Goal: Information Seeking & Learning: Learn about a topic

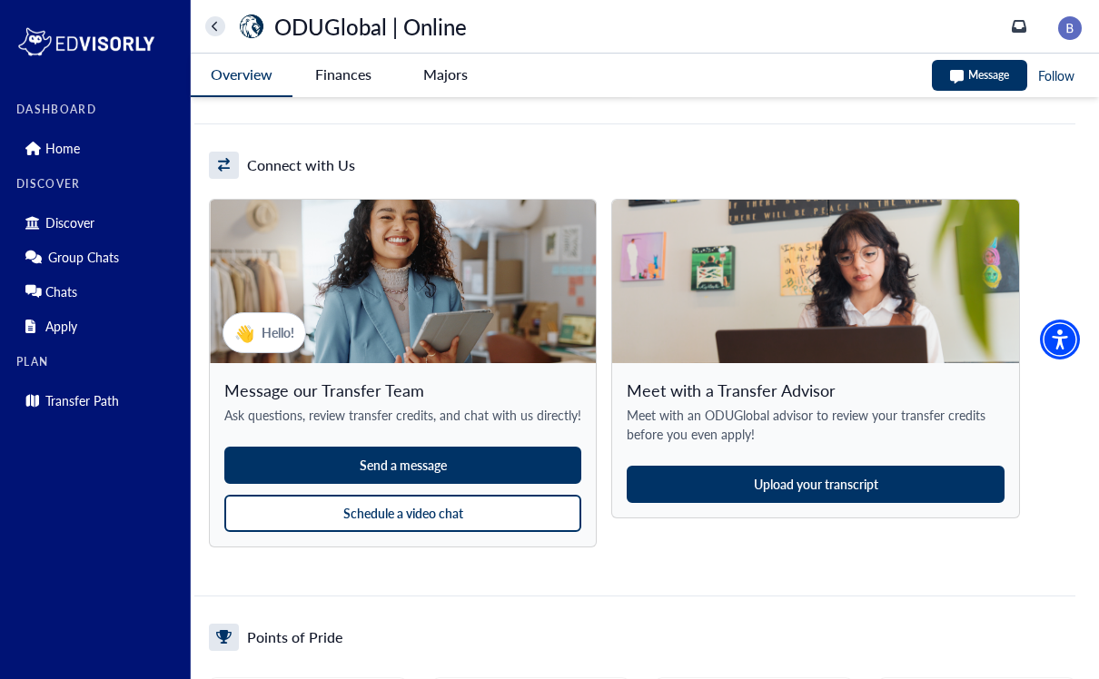
scroll to position [1688, 0]
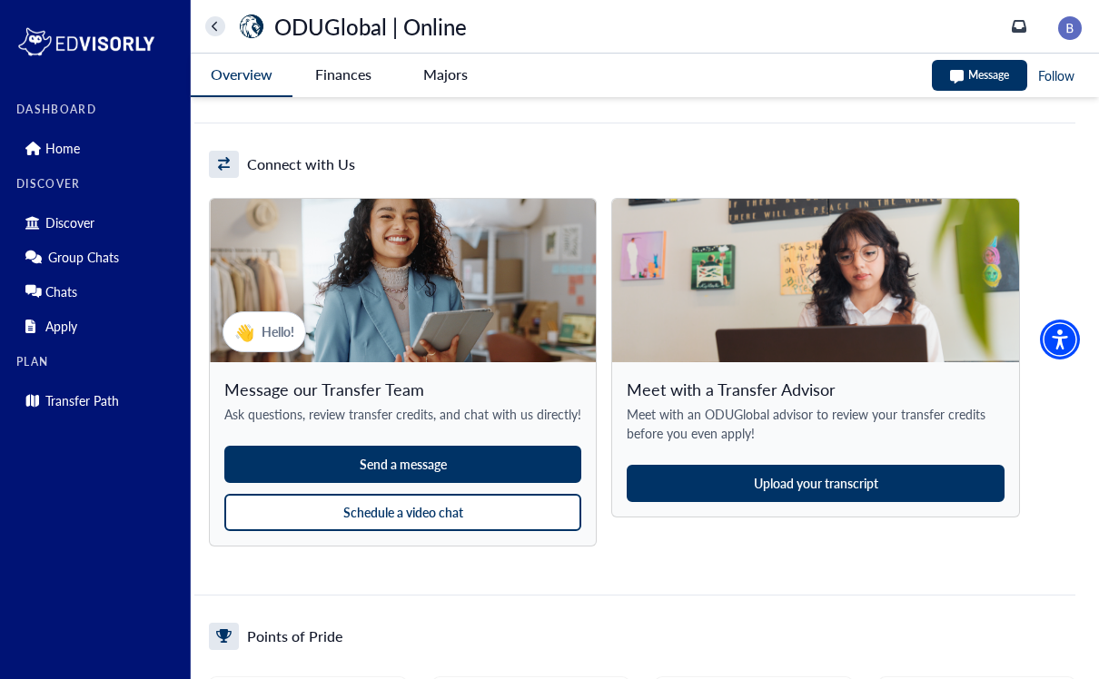
click at [645, 480] on button "Upload your transcript" at bounding box center [816, 483] width 378 height 37
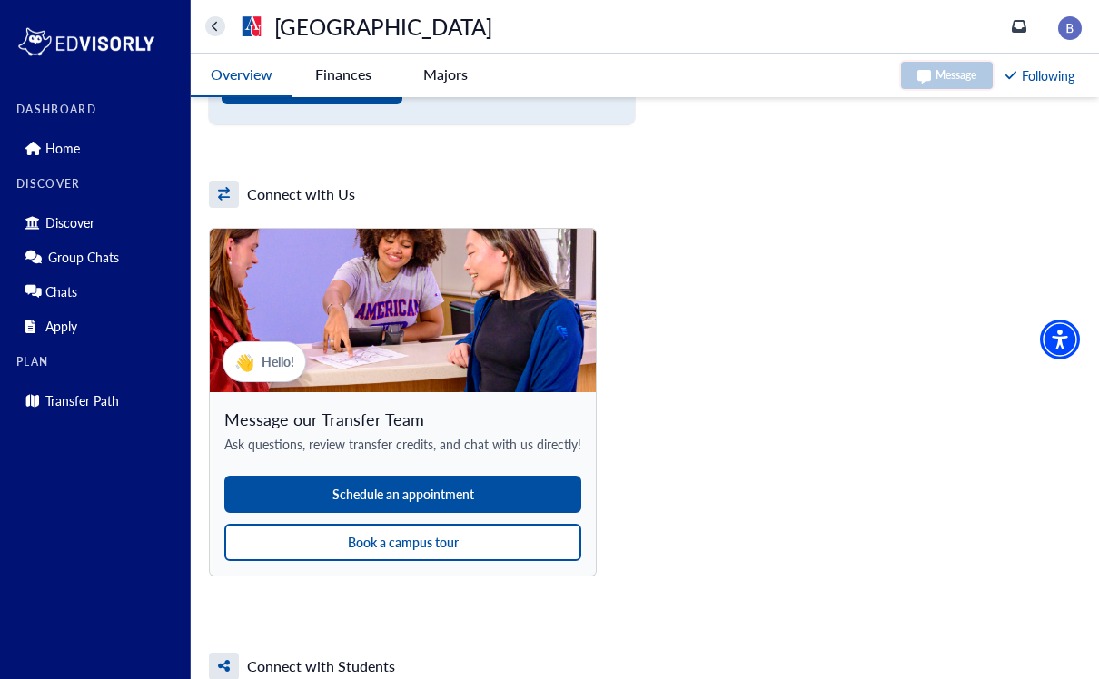
scroll to position [1748, 0]
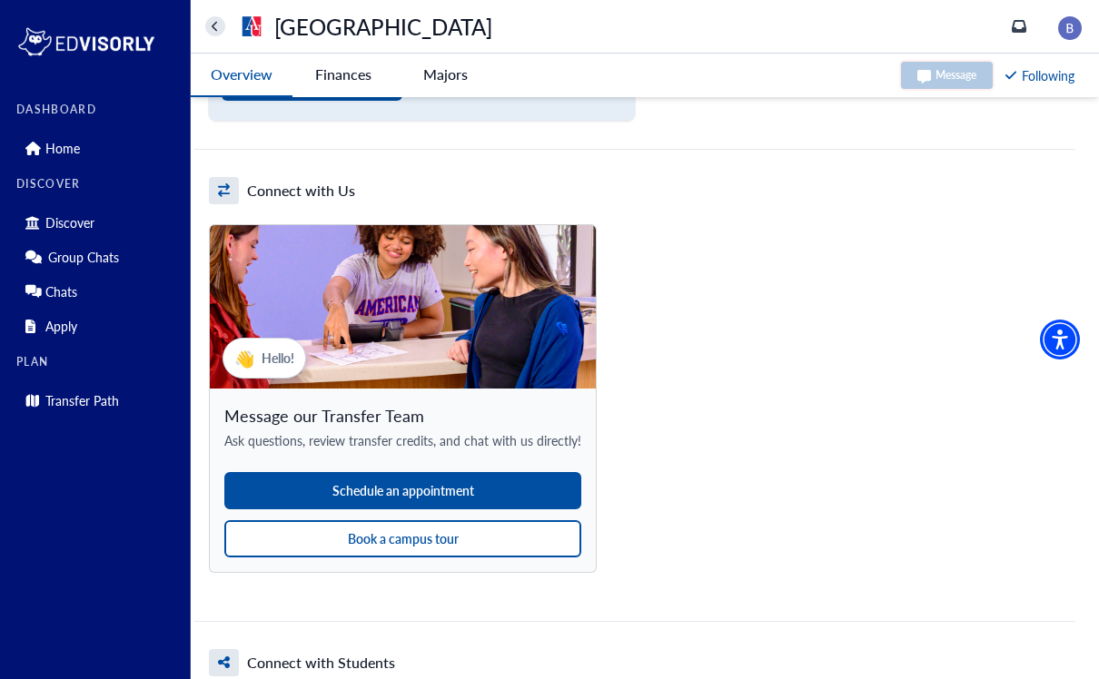
click at [459, 485] on button "Schedule an appointment" at bounding box center [402, 490] width 357 height 37
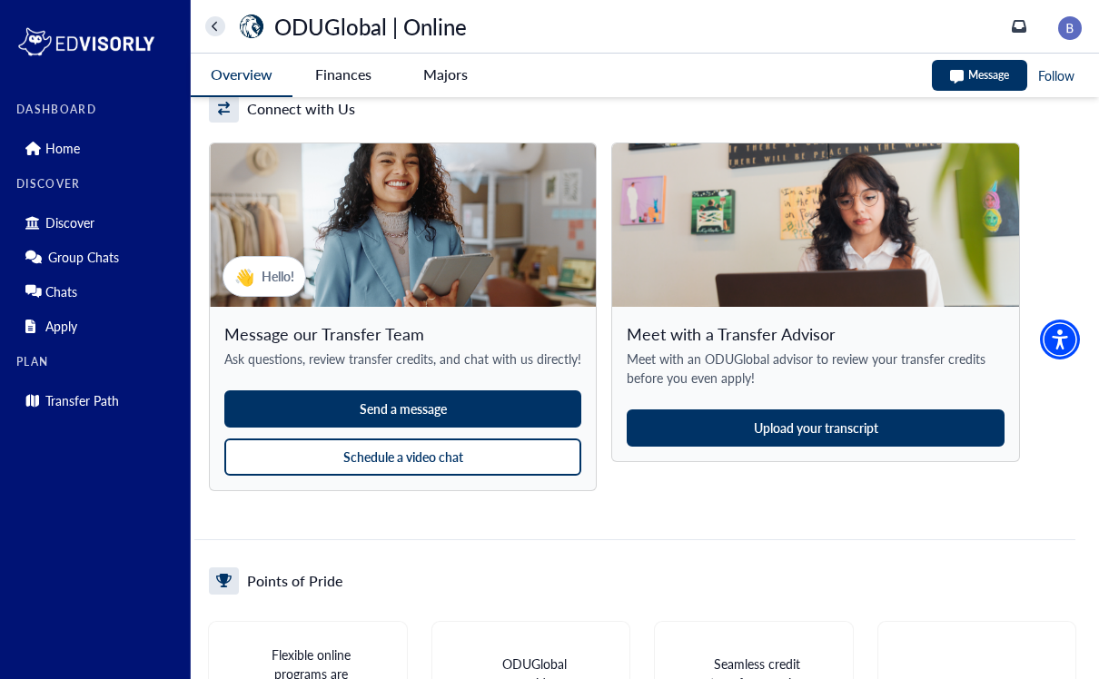
scroll to position [1747, 0]
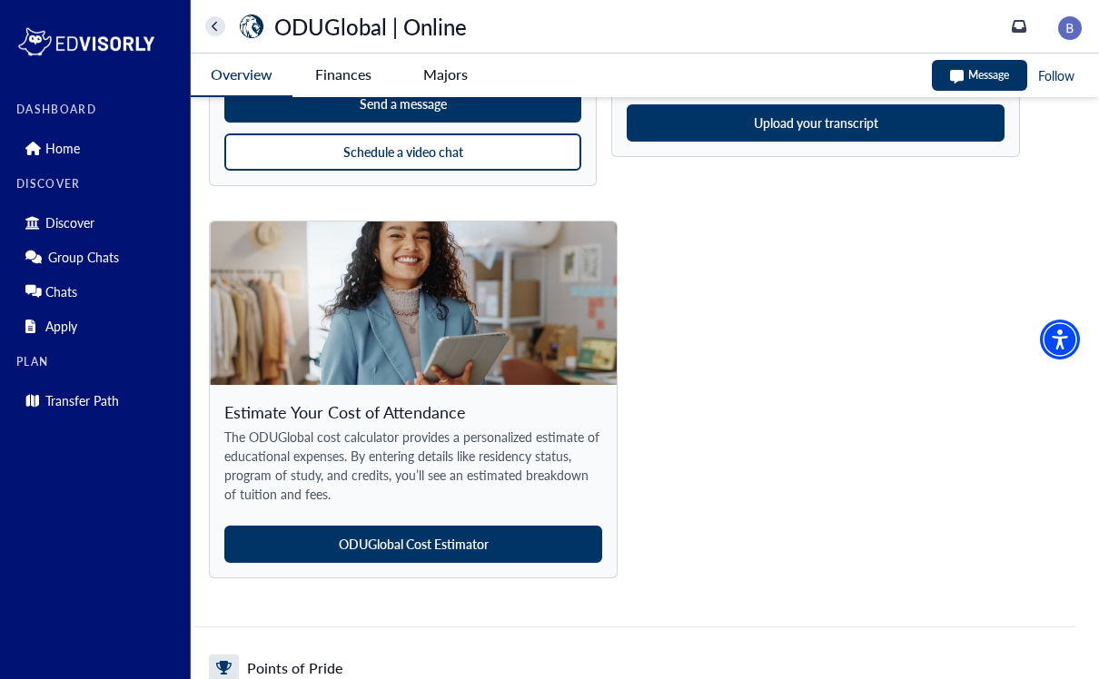
scroll to position [2055, 0]
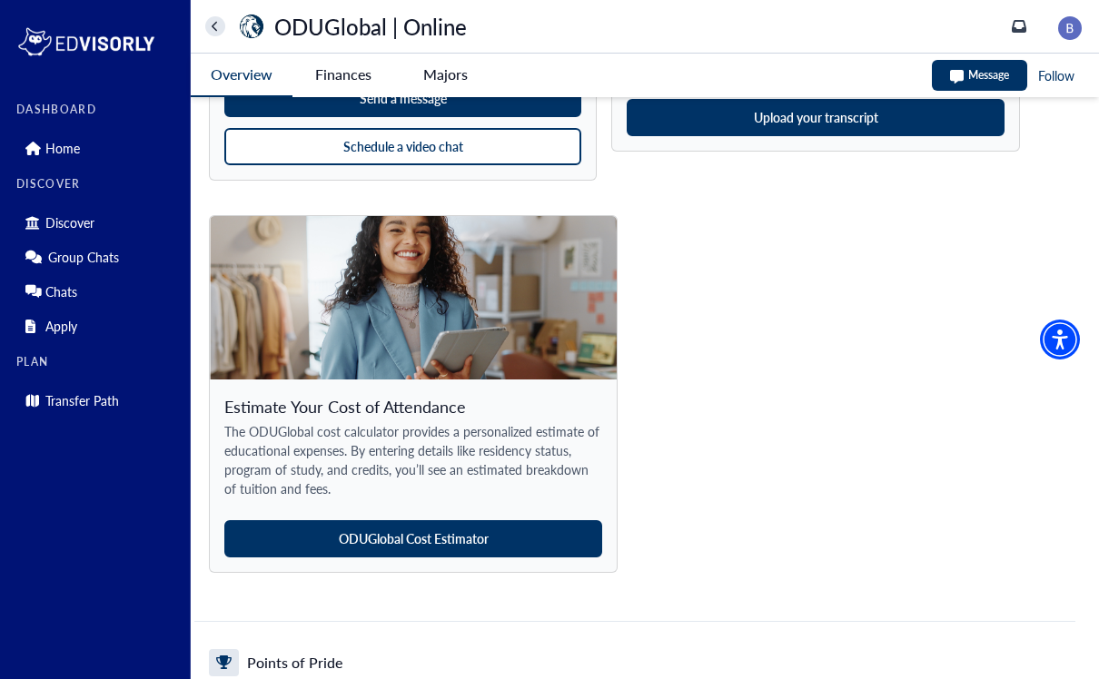
click at [451, 542] on button "ODUGlobal Cost Estimator" at bounding box center [413, 538] width 378 height 37
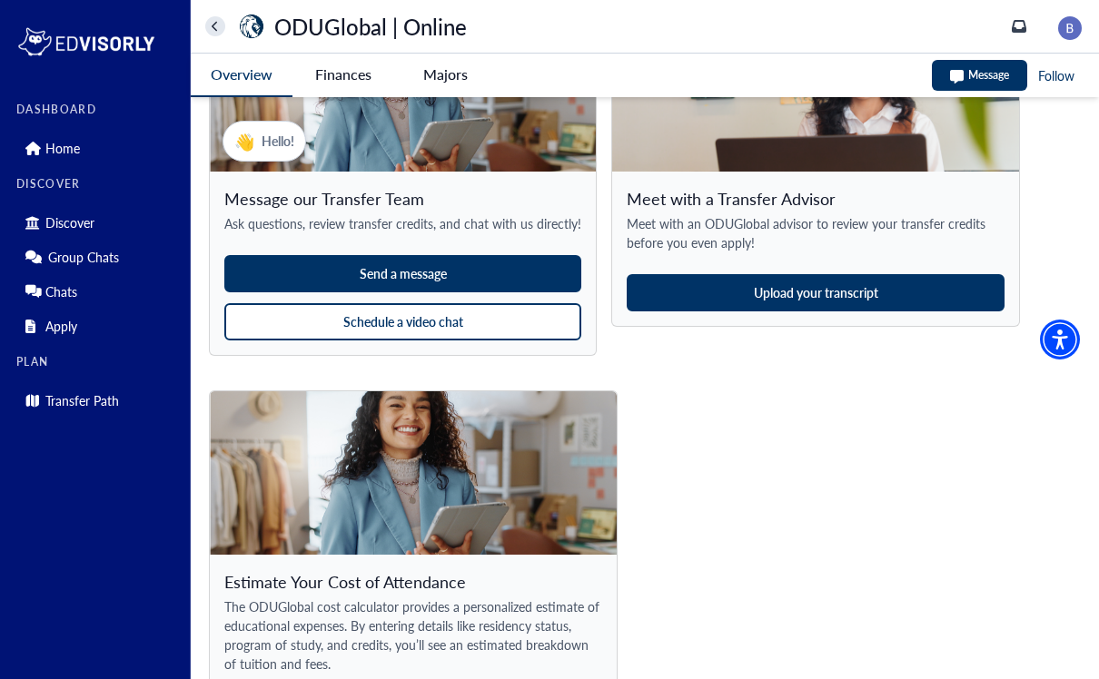
scroll to position [1849, 0]
